Goal: Transaction & Acquisition: Purchase product/service

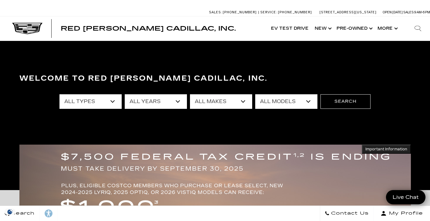
click at [136, 98] on select "All Years 2026 2025 2024 2023 2022 2021 2020 2019 2018 2017 2013" at bounding box center [156, 101] width 62 height 15
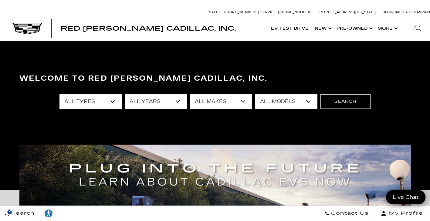
select select "2026"
click at [125, 94] on select "All Years 2026 2025 2024 2023 2022 2021 2020 2019 2018 2017 2013" at bounding box center [156, 101] width 62 height 15
click at [203, 108] on select "All Makes Cadillac" at bounding box center [221, 101] width 62 height 15
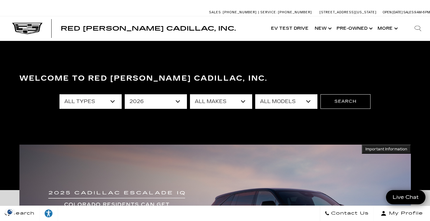
select select "Cadillac"
click at [190, 94] on select "All Makes Cadillac" at bounding box center [221, 101] width 62 height 15
click at [266, 100] on select "All Models ESCALADE IQ ESCALADE IQL LYRIQ VISTIQ" at bounding box center [286, 101] width 62 height 15
select select "LYRIQ"
click at [255, 94] on select "All Models ESCALADE IQ ESCALADE IQL LYRIQ VISTIQ" at bounding box center [286, 101] width 62 height 15
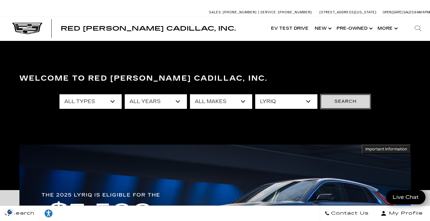
click at [336, 101] on button "Search" at bounding box center [346, 101] width 50 height 15
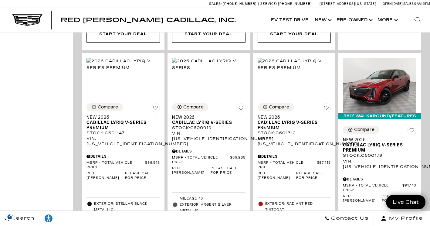
scroll to position [409, 0]
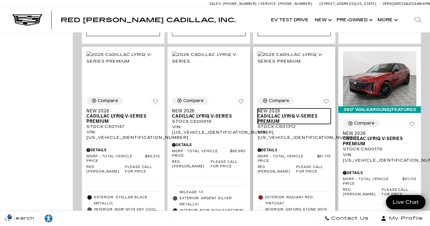
click at [297, 114] on span "Cadillac LYRIQ V-Series Premium" at bounding box center [292, 119] width 69 height 10
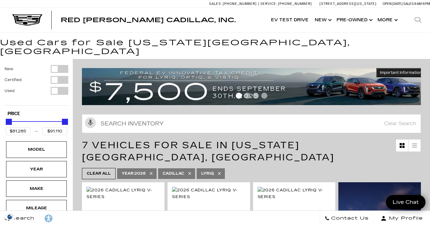
click at [398, 45] on h1 "Used Cars for Sale Colorado Springs, CO" at bounding box center [215, 47] width 430 height 17
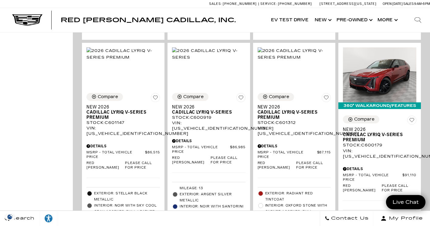
scroll to position [401, 0]
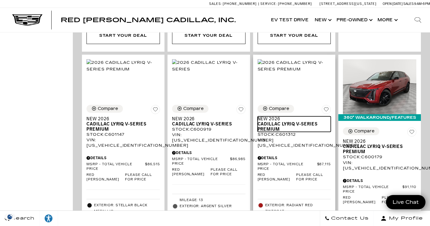
click at [296, 122] on span "Cadillac LYRIQ V-Series Premium" at bounding box center [292, 127] width 69 height 10
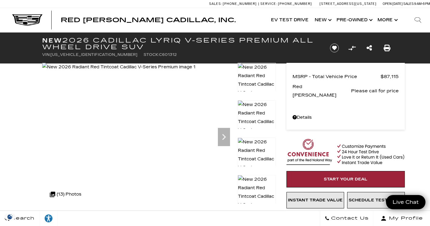
click at [385, 48] on icon "Print this New 2026 Cadillac LYRIQ V-Series Premium All Wheel Drive SUV" at bounding box center [387, 48] width 7 height 7
